Goal: Task Accomplishment & Management: Complete application form

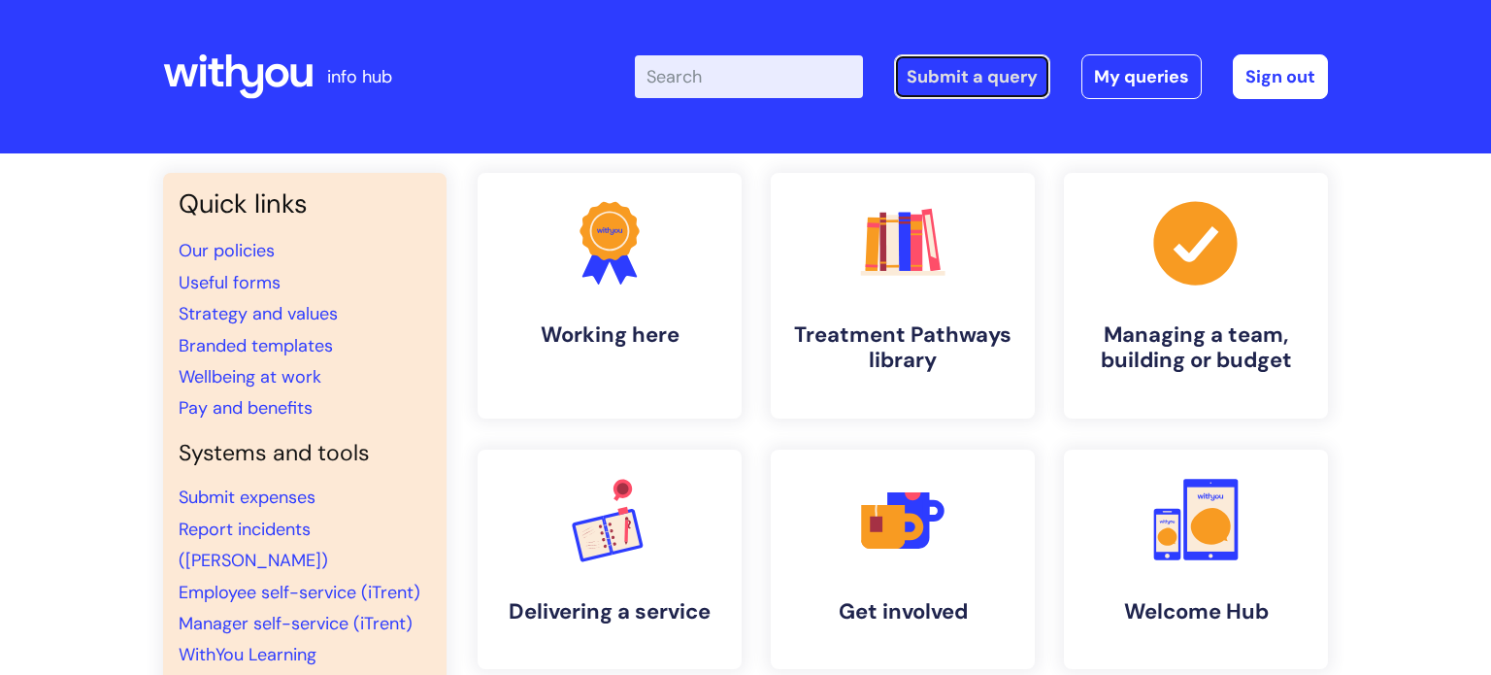
click at [1026, 77] on link "Submit a query" at bounding box center [972, 76] width 156 height 45
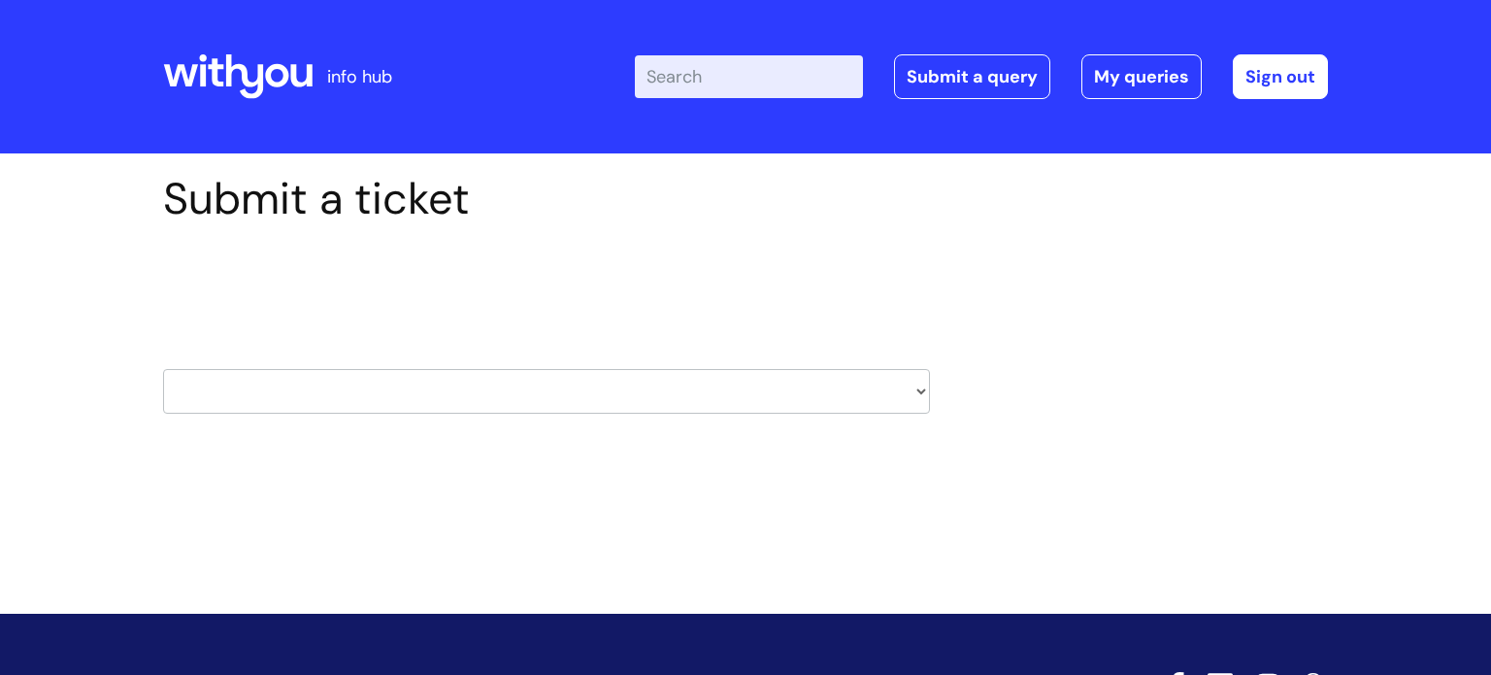
click at [404, 381] on select "HR / People IT and Support Clinical Drug Alerts Finance Accounts Data Support T…" at bounding box center [546, 391] width 767 height 45
click at [804, 393] on select "HR / People IT and Support Clinical Drug Alerts Finance Accounts Data Support T…" at bounding box center [546, 391] width 767 height 45
select select "clinical_drug_alerts"
click at [163, 369] on select "HR / People IT and Support Clinical Drug Alerts Finance Accounts Data Support T…" at bounding box center [546, 391] width 767 height 45
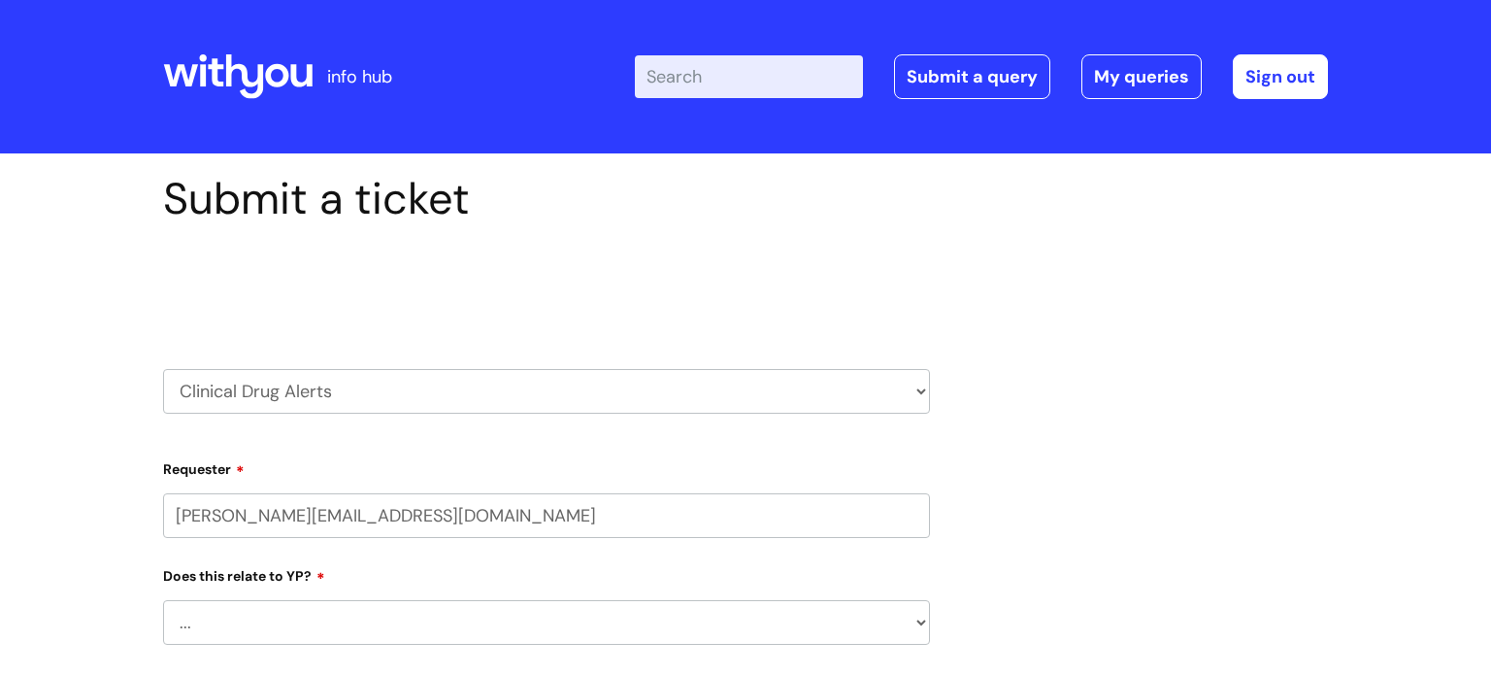
select select "80004157224"
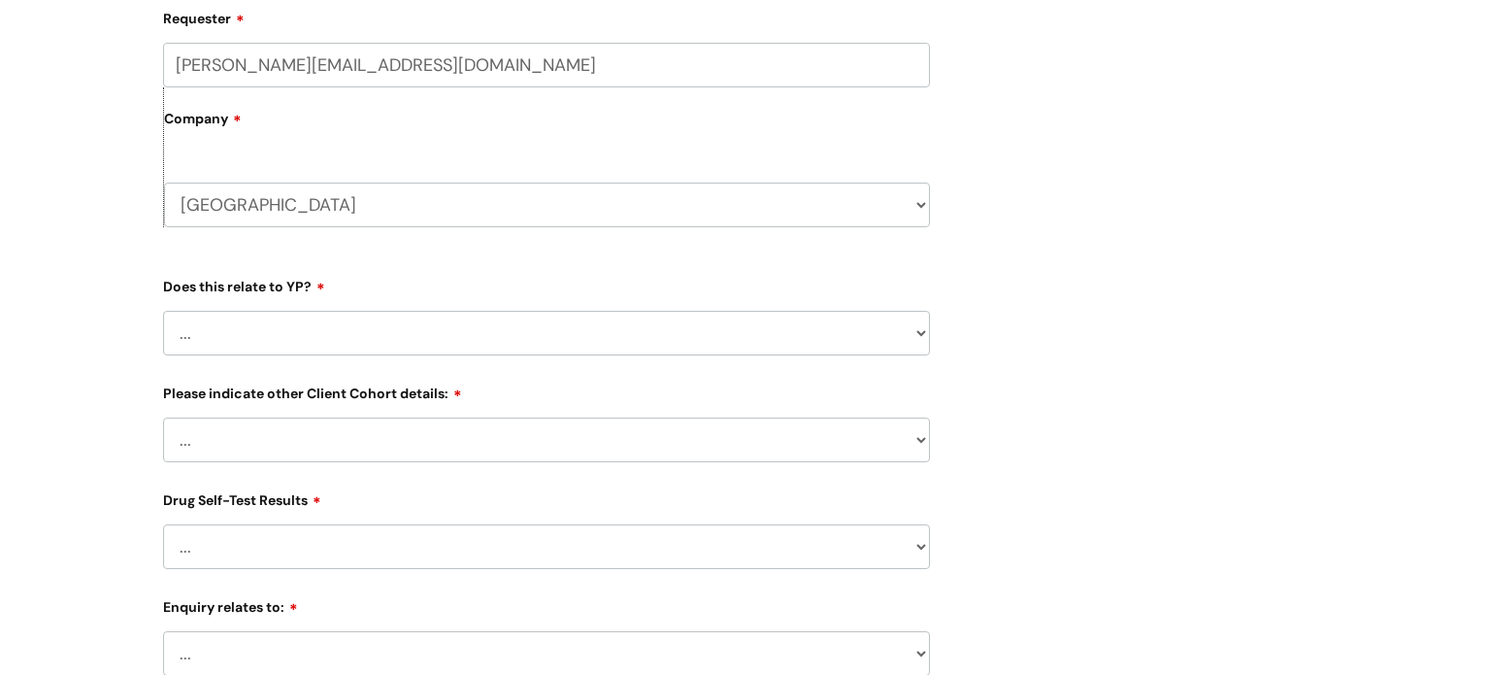
scroll to position [451, 0]
click at [226, 339] on select "... No Yes" at bounding box center [546, 332] width 767 height 45
select select "No"
click at [163, 310] on select "... No Yes" at bounding box center [546, 332] width 767 height 45
click at [254, 443] on select "... Related to Adult D&A Related to Prison/Secure Setting Related to Residentia…" at bounding box center [546, 438] width 767 height 45
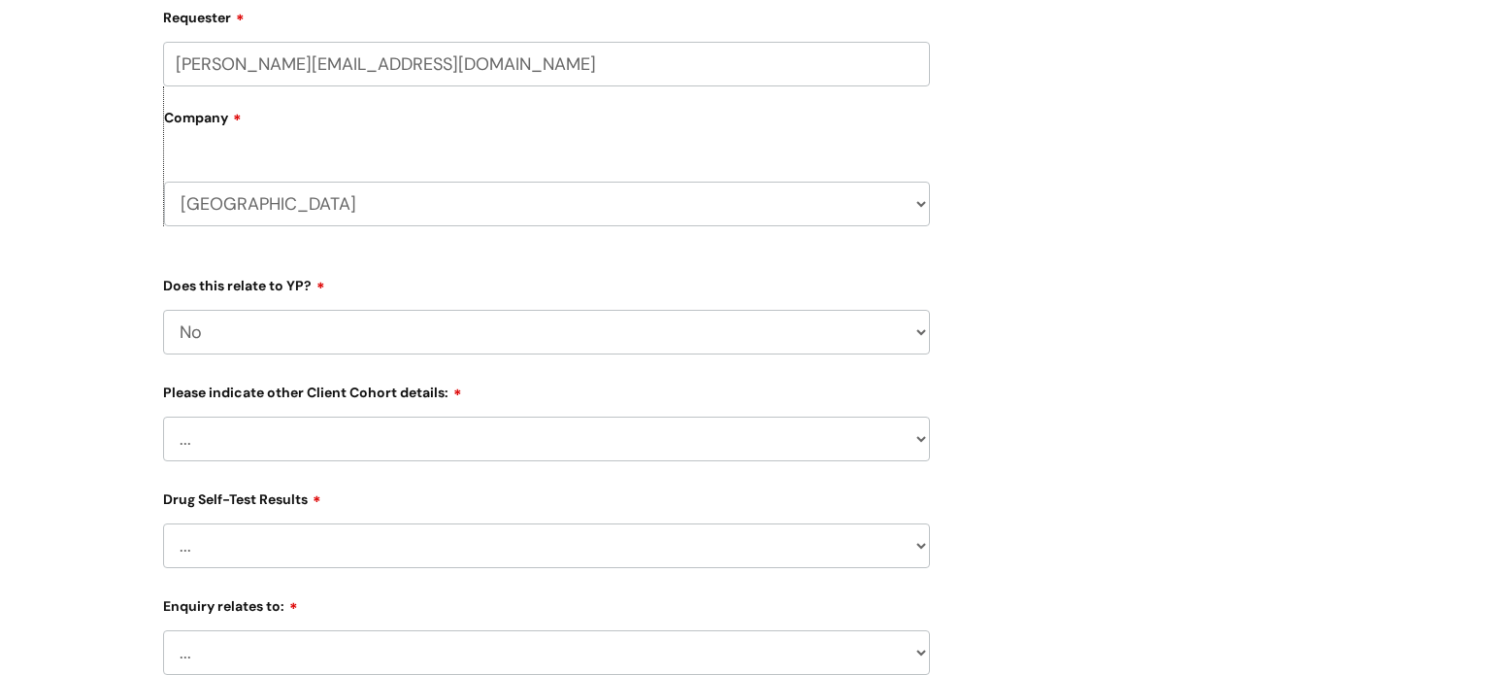
select select "Related to Adult D&A"
click at [163, 416] on select "... Related to Adult D&A Related to Prison/Secure Setting Related to Residentia…" at bounding box center [546, 438] width 767 height 45
click at [223, 536] on select "... No Yes - Heroin tested Yes - Crack tested Yes - [MEDICAL_DATA] tested Yes -…" at bounding box center [546, 545] width 767 height 45
select select "No"
click at [163, 523] on select "... No Yes - Heroin tested Yes - Crack tested Yes - [MEDICAL_DATA] tested Yes -…" at bounding box center [546, 545] width 767 height 45
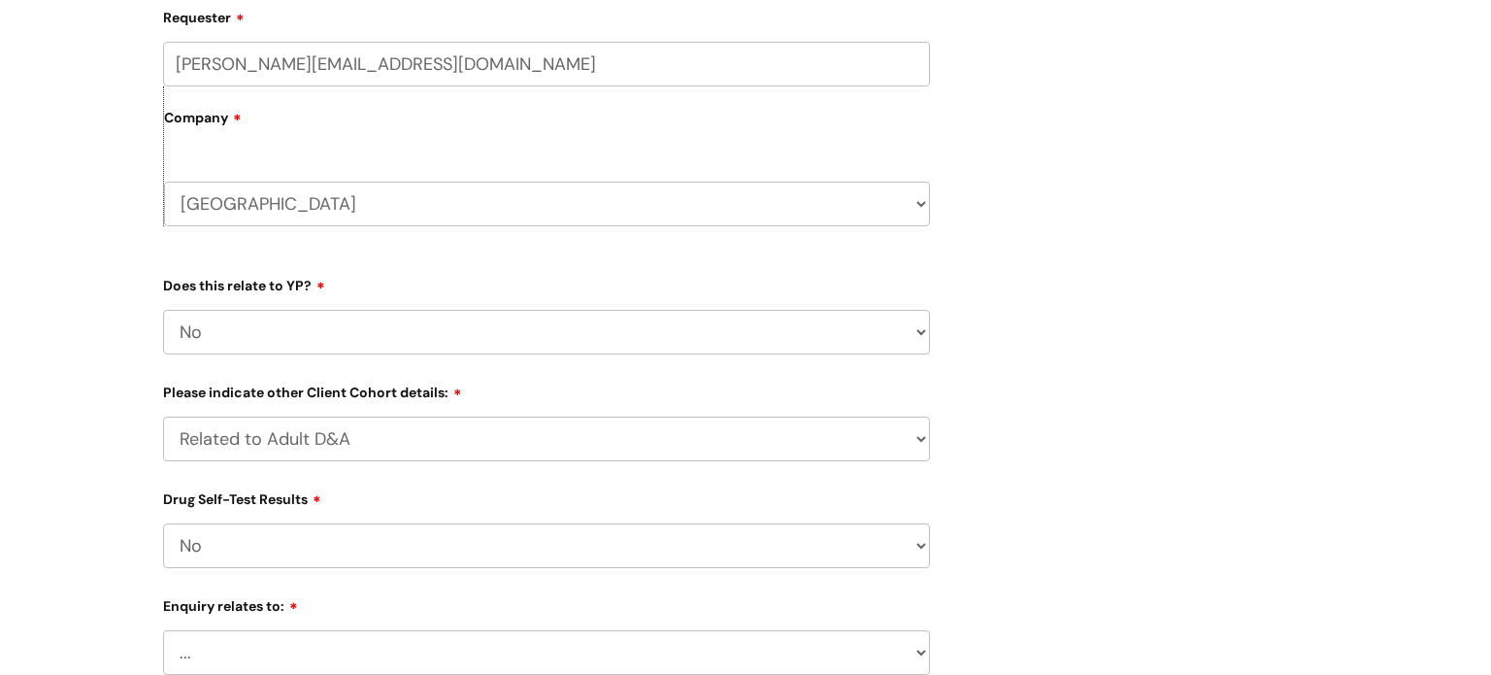
click at [92, 404] on div "Submit a ticket Select issue type HR / People IT and Support Clinical Drug Aler…" at bounding box center [745, 497] width 1491 height 1591
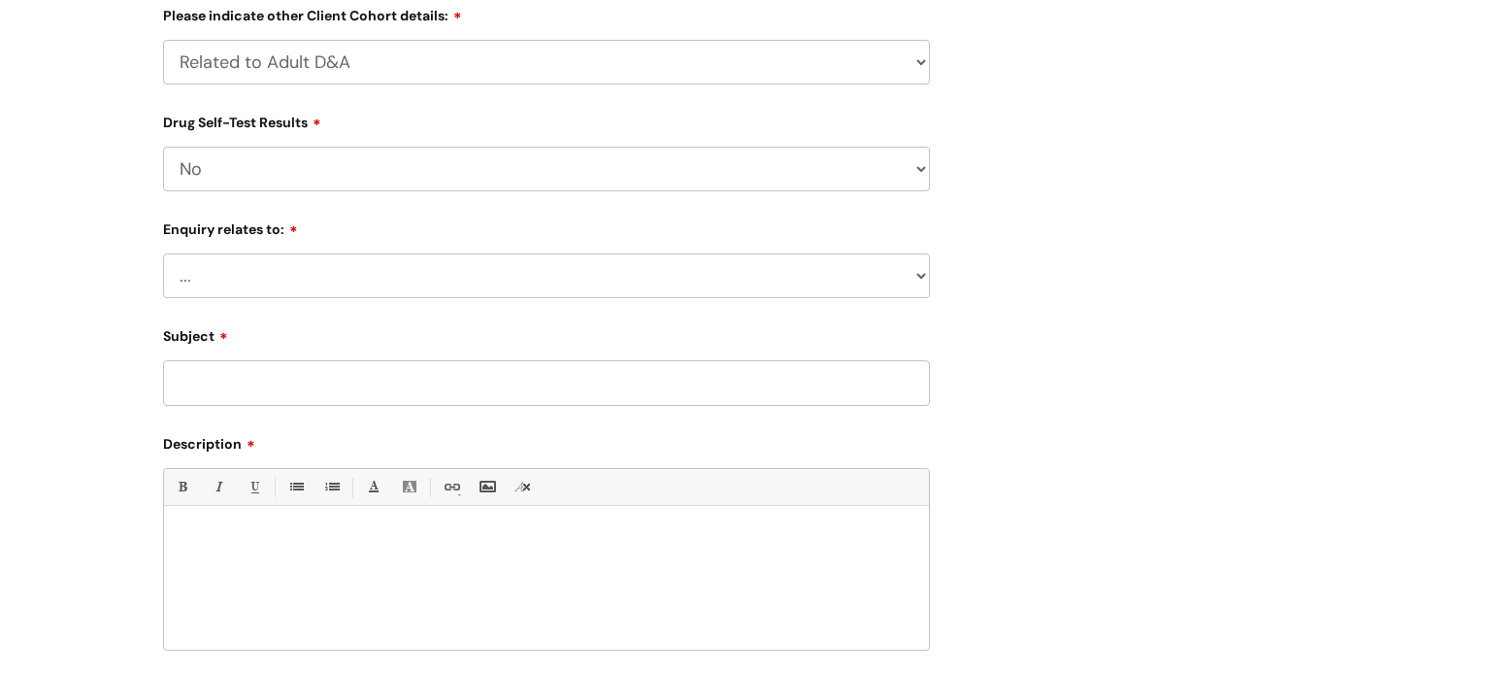
scroll to position [835, 0]
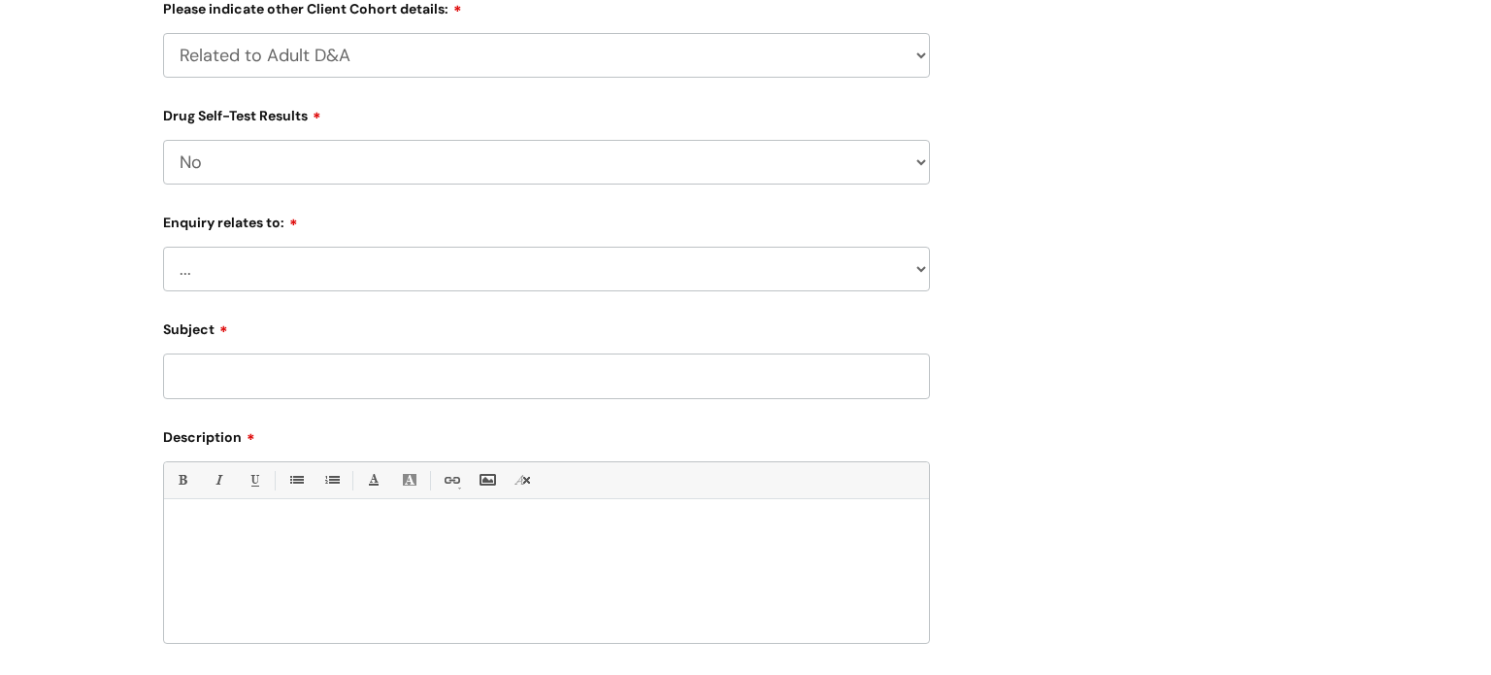
click at [213, 288] on select "... Information received from a Client Information received from Other Overdose…" at bounding box center [546, 269] width 767 height 45
select select "Overdose"
click at [163, 247] on select "... Information received from a Client Information received from Other Overdose…" at bounding box center [546, 269] width 767 height 45
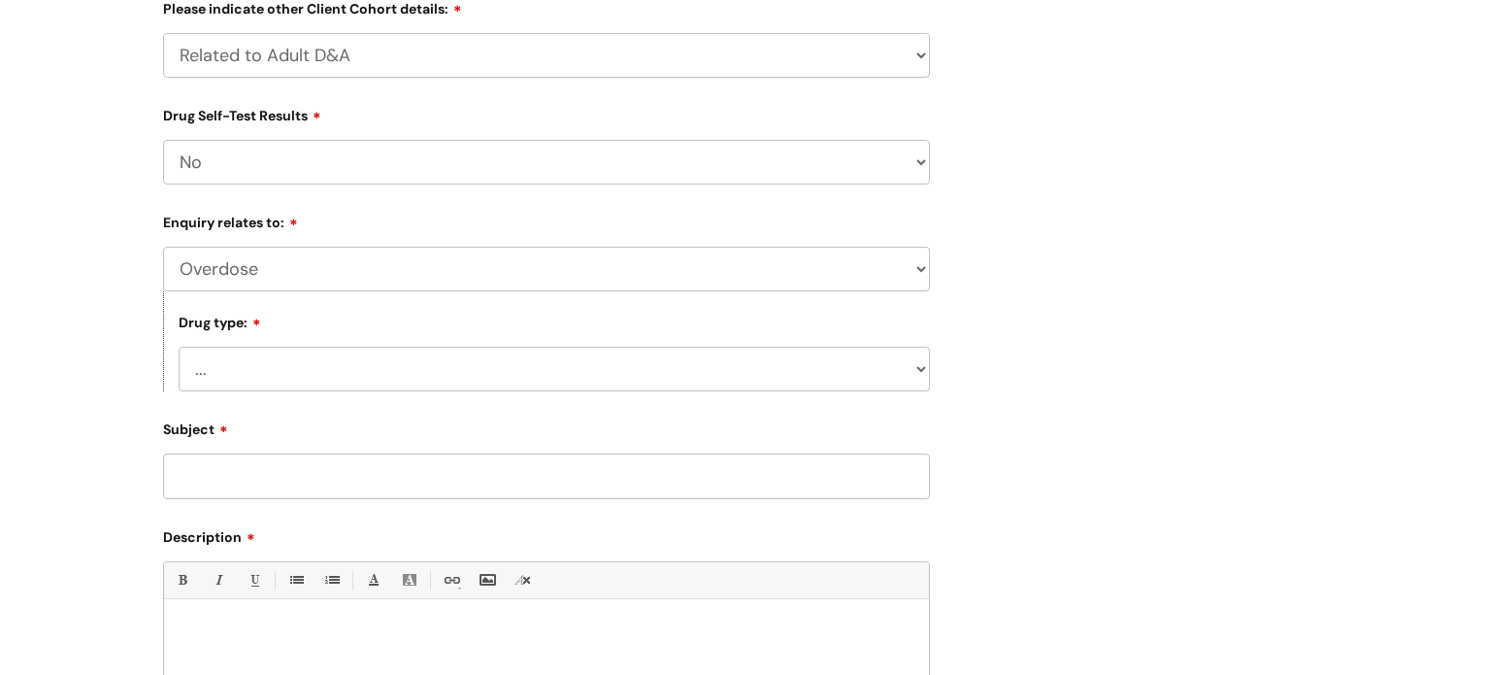
click at [224, 361] on select "... Heroin Monkey Dust [MEDICAL_DATA] [MEDICAL_DATA] [MEDICAL_DATA] [MEDICAL_DA…" at bounding box center [554, 368] width 751 height 45
select select "Heroin"
click at [179, 348] on select "... Heroin Monkey Dust [MEDICAL_DATA] [MEDICAL_DATA] [MEDICAL_DATA] [MEDICAL_DA…" at bounding box center [554, 368] width 751 height 45
click at [241, 475] on input "Subject" at bounding box center [546, 475] width 767 height 45
type input "S"
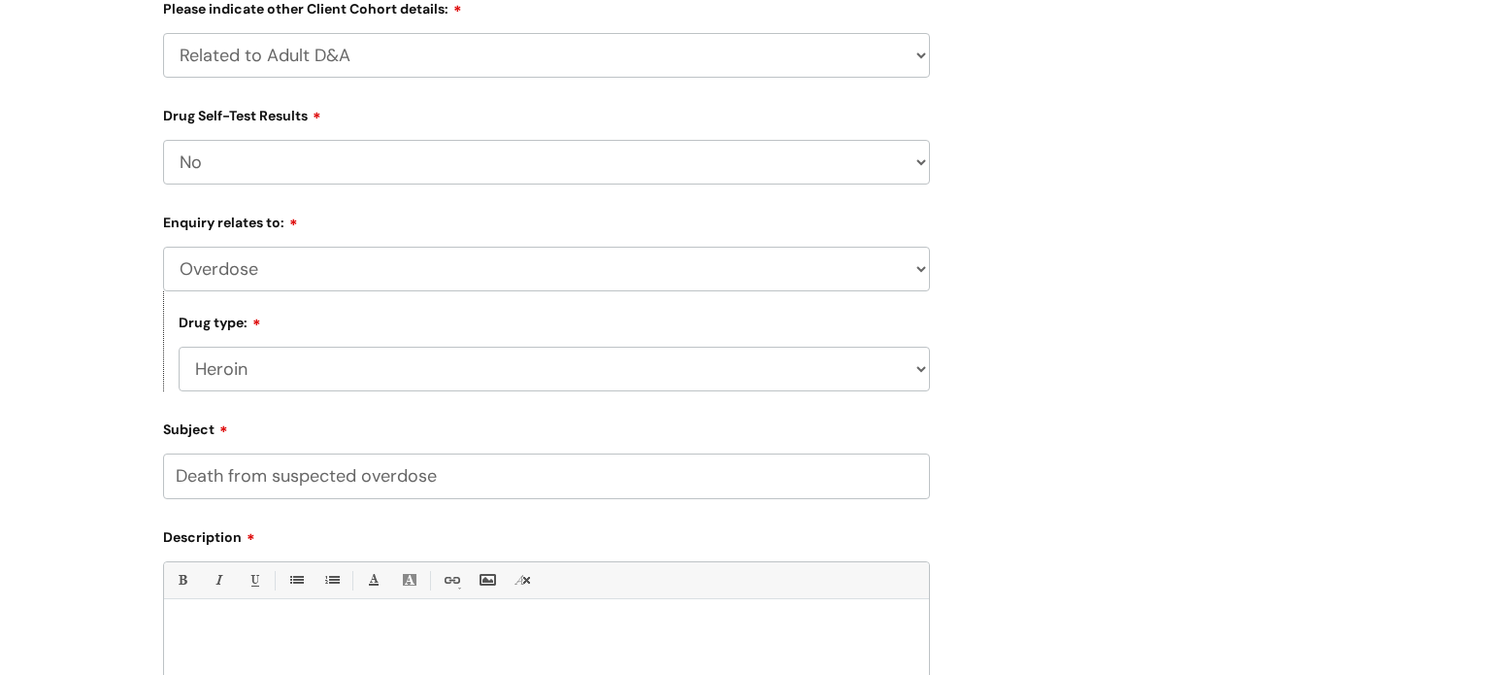
type input "Death from suspected overdose"
click at [254, 621] on div at bounding box center [546, 676] width 765 height 134
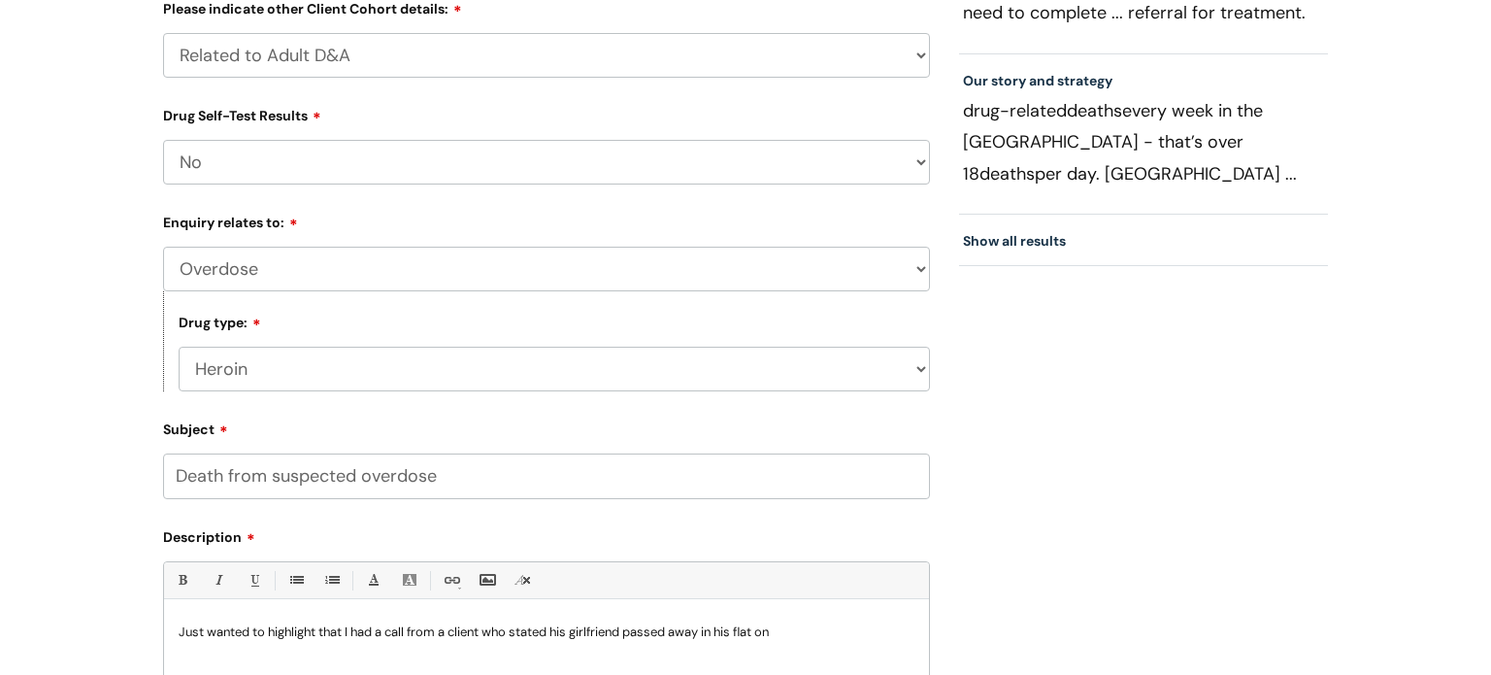
click at [809, 640] on p "Just wanted to highlight that I had a call from a client who stated his girlfri…" at bounding box center [547, 631] width 736 height 17
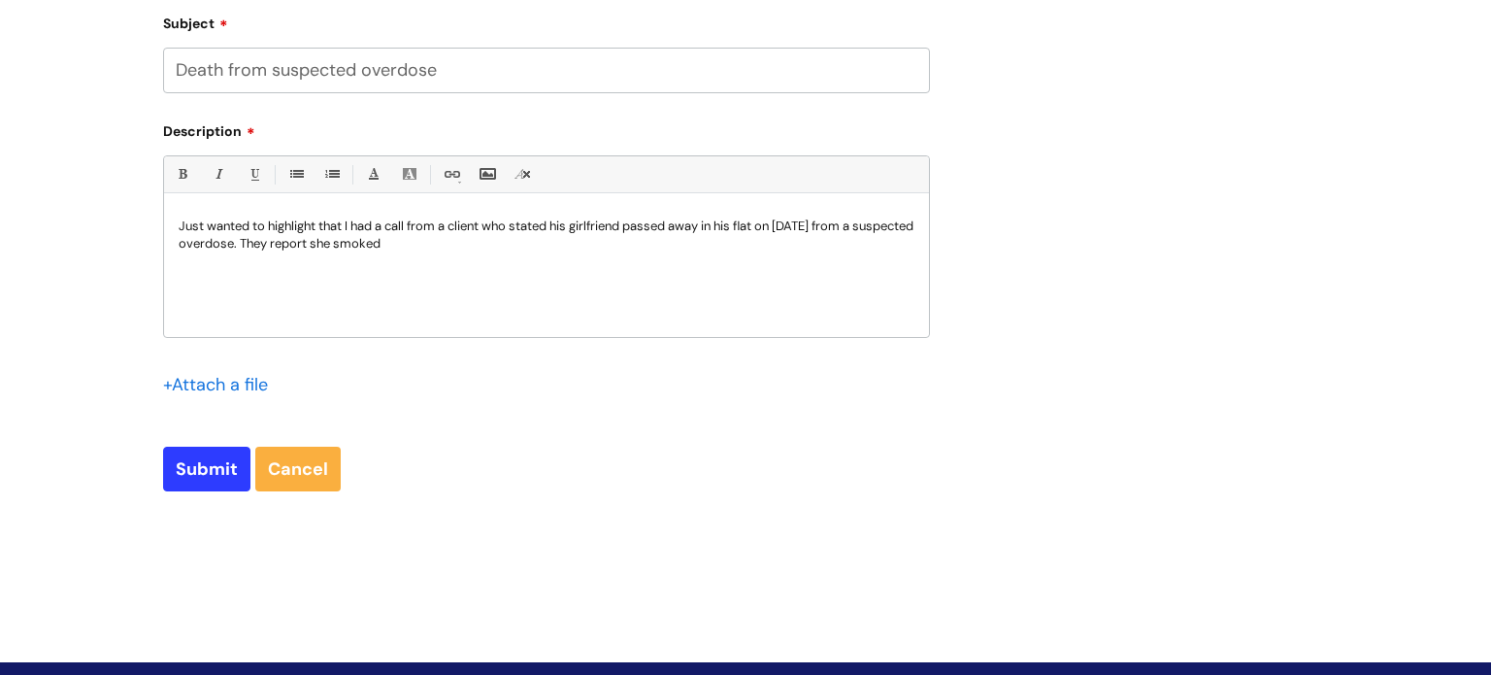
scroll to position [1242, 0]
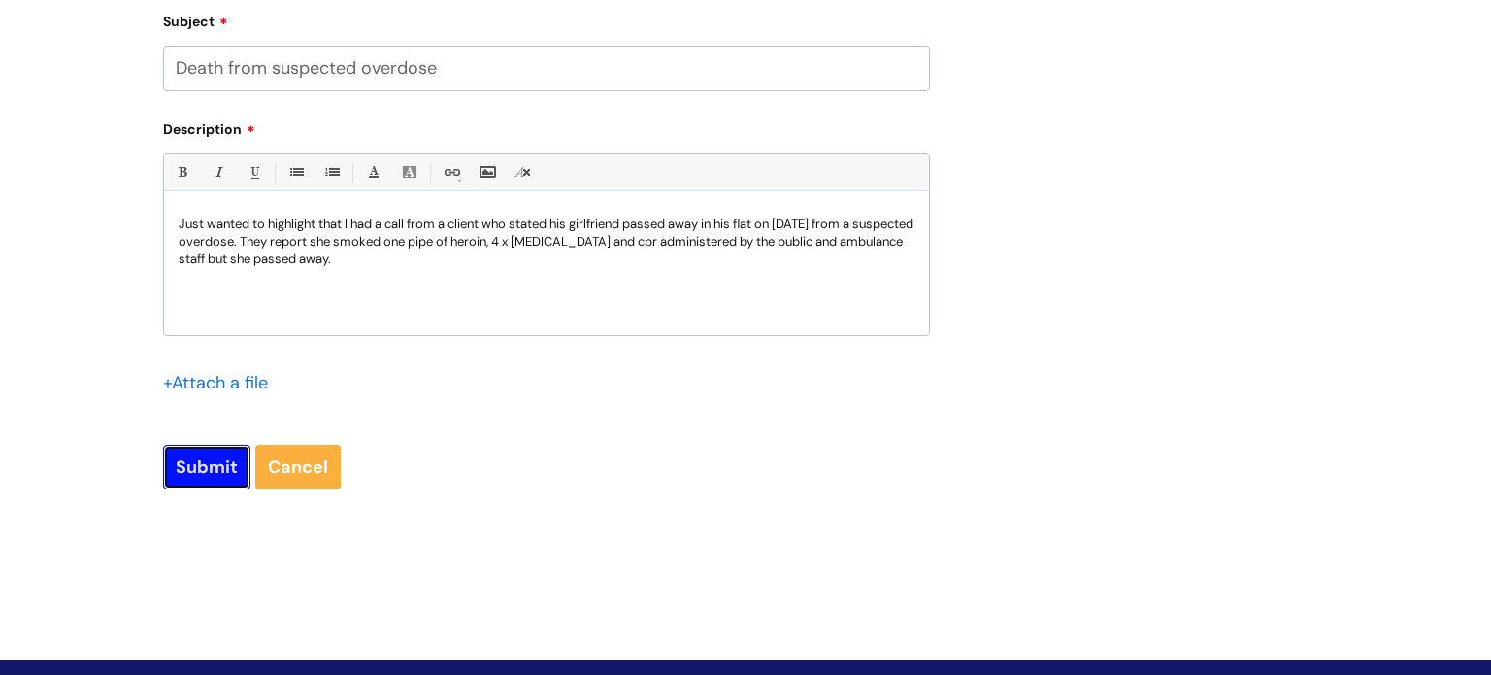
click at [208, 476] on input "Submit" at bounding box center [206, 467] width 87 height 45
type input "Please Wait..."
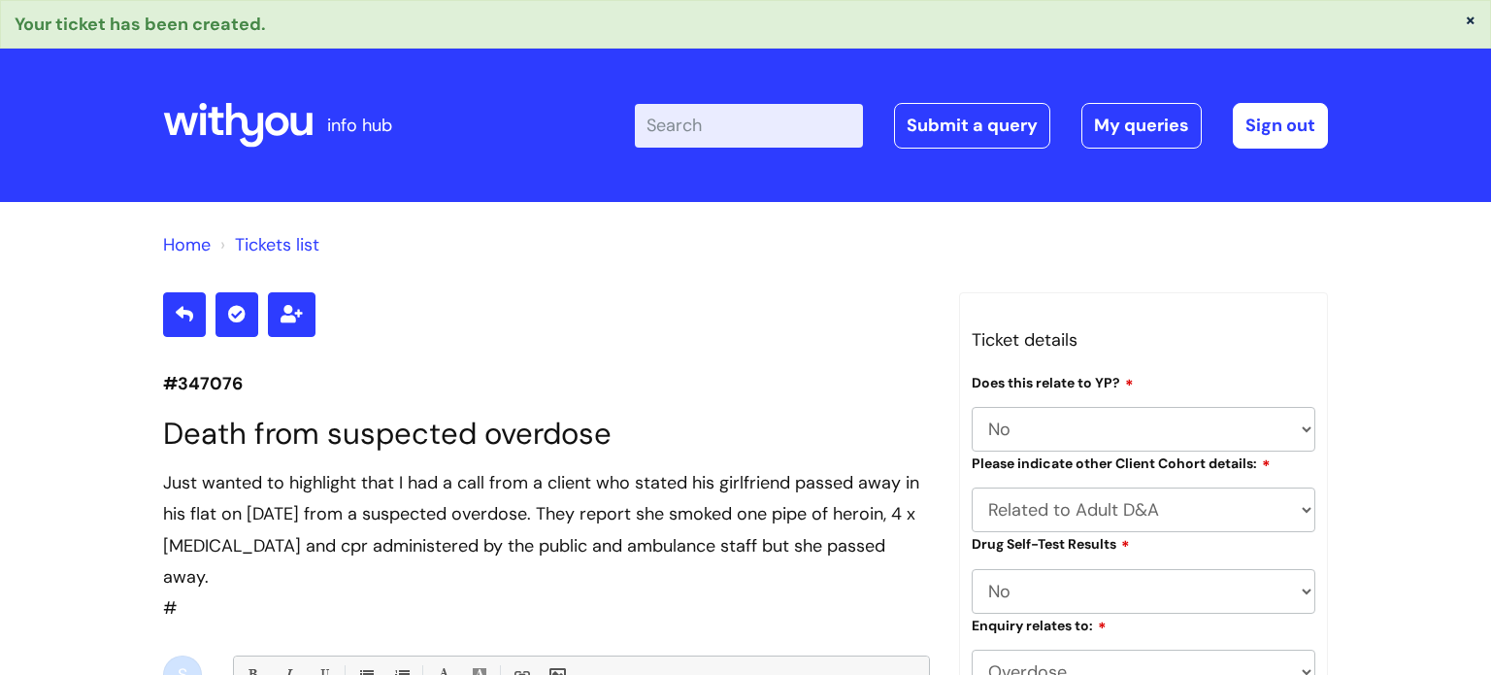
select select "No"
select select "Overdose"
select select "Heroin"
